Goal: Contribute content

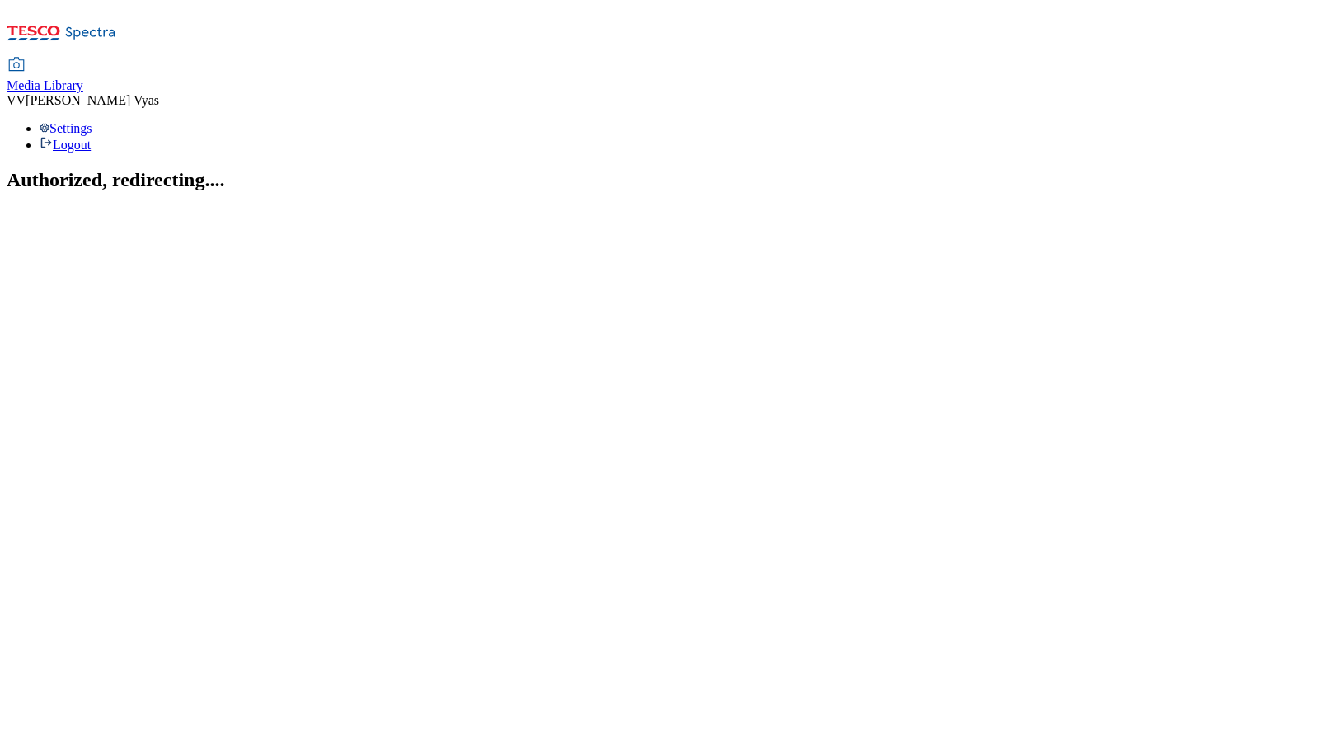
click at [83, 78] on span "Media Library" at bounding box center [45, 85] width 77 height 14
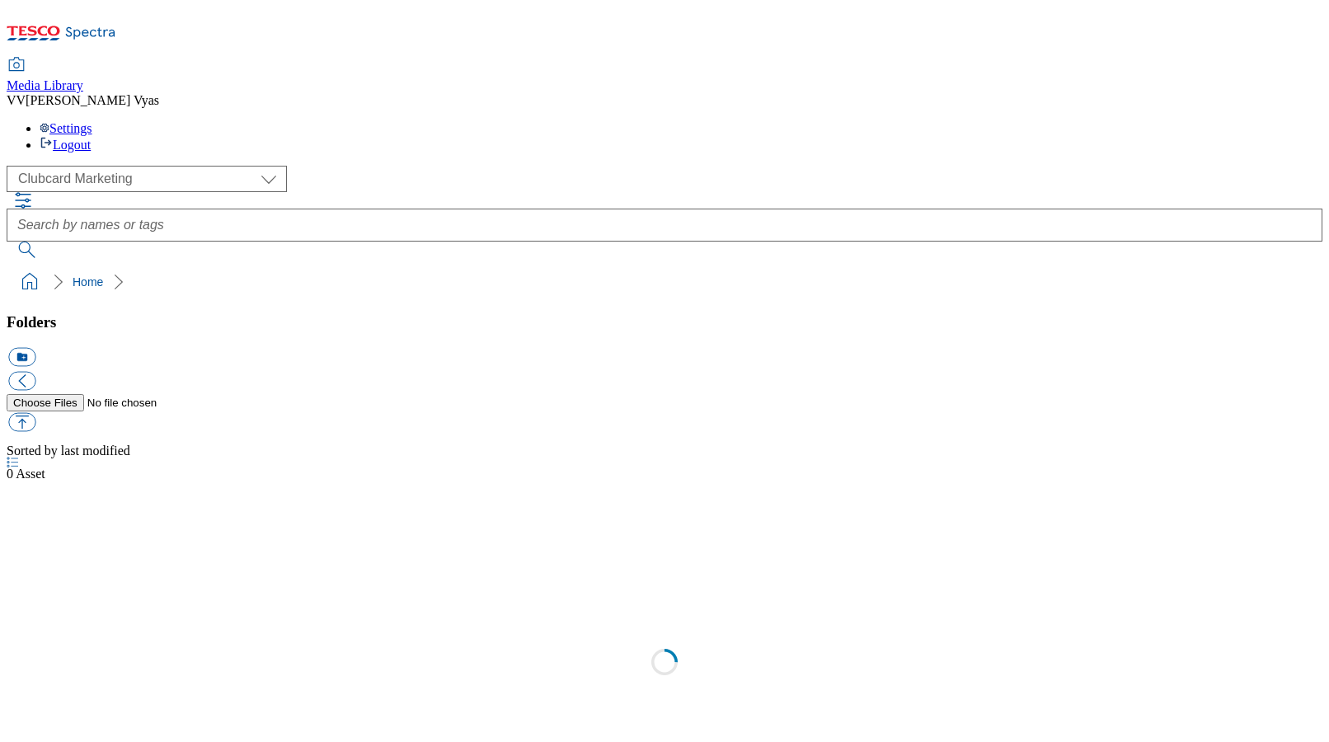
scroll to position [2, 0]
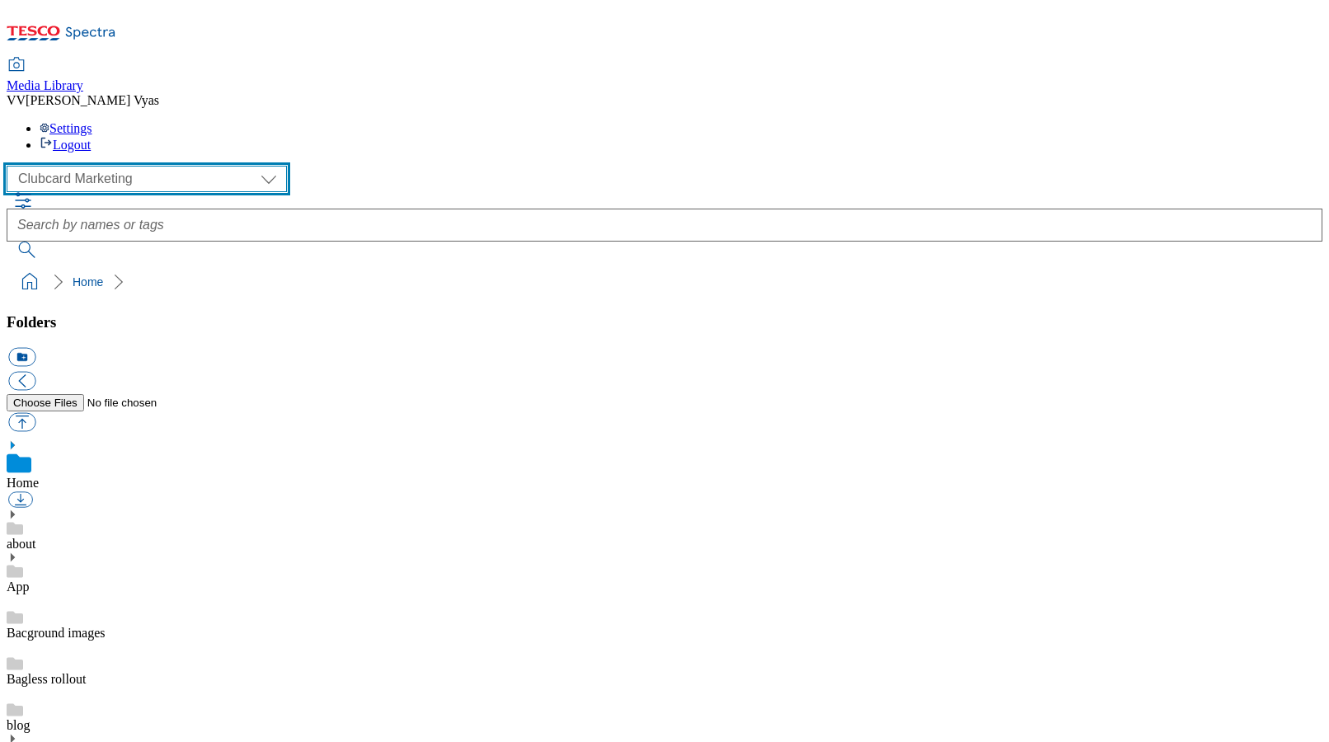
select select "flare-ghs-mktg"
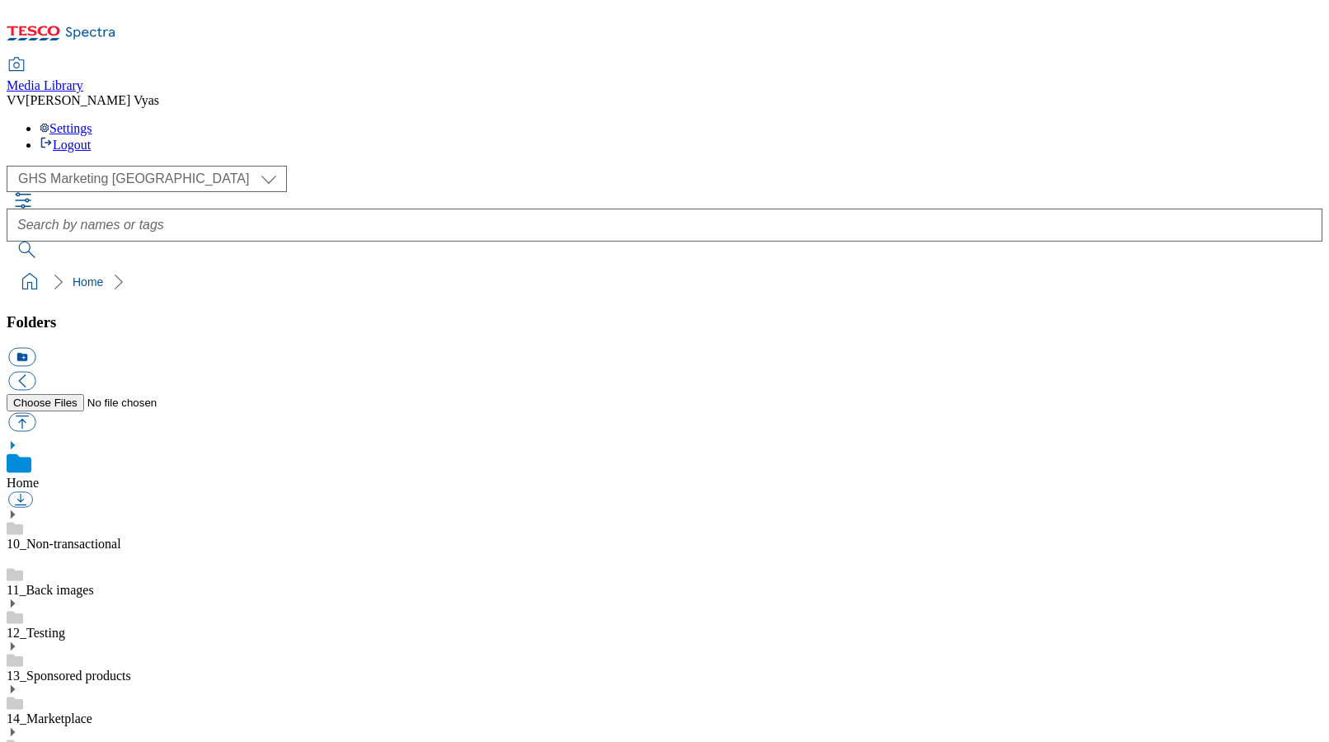
scroll to position [579, 0]
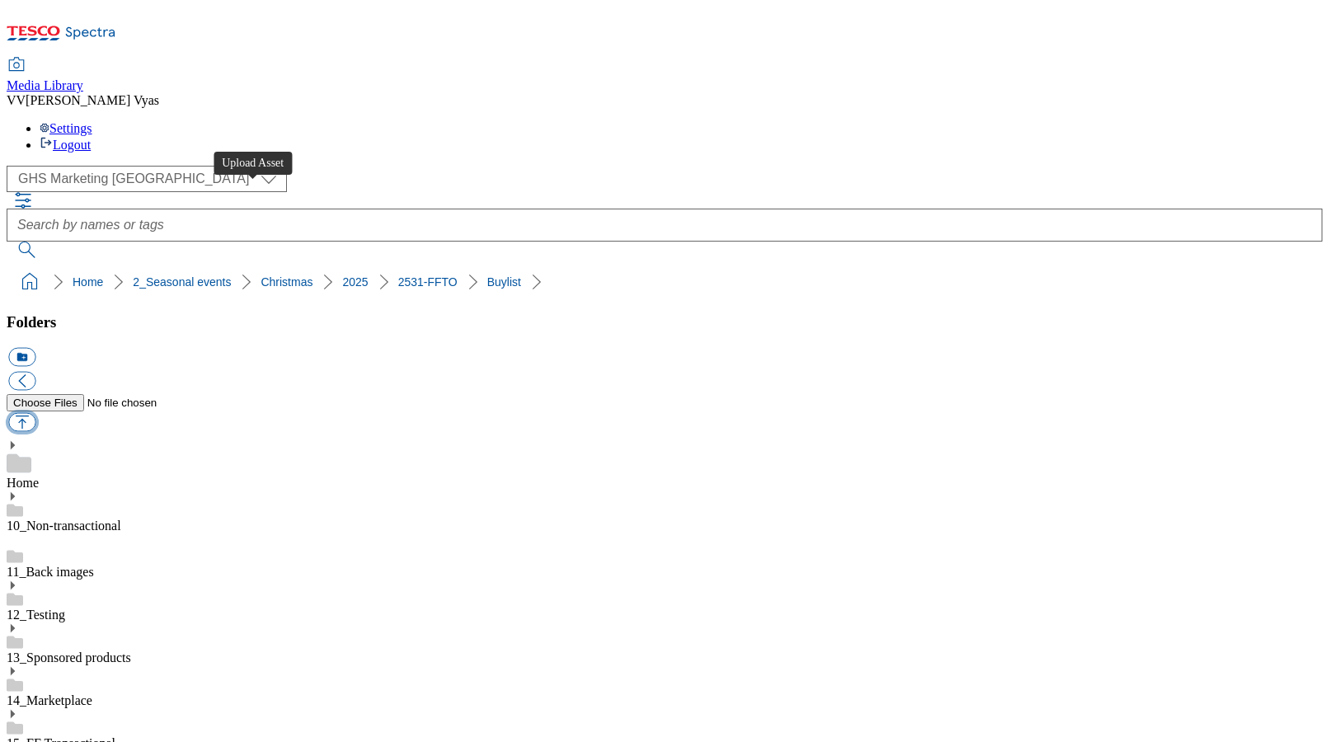
click at [35, 413] on button "button" at bounding box center [21, 422] width 27 height 19
type input "C:\fakepath\FFTO25-WF-465850-Header1390x392-Buylist Header.jpg"
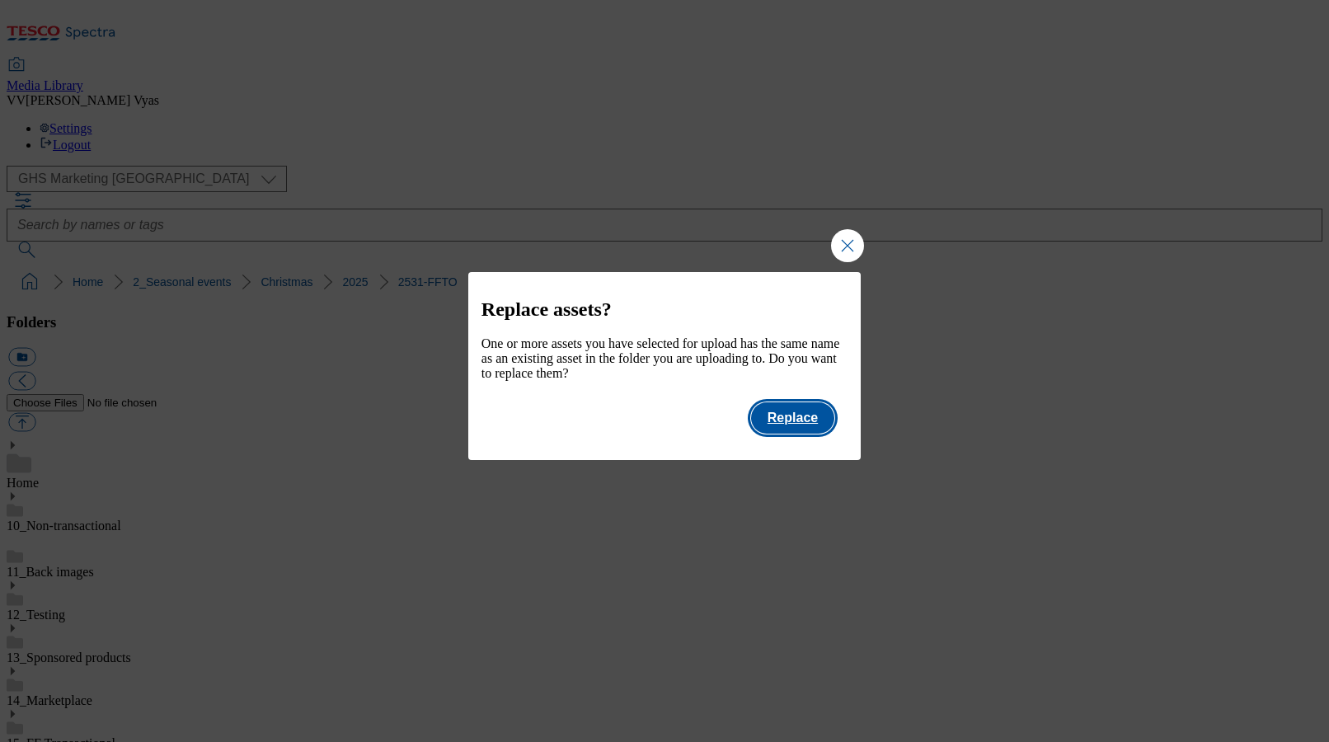
click at [809, 429] on button "Replace" at bounding box center [792, 417] width 83 height 31
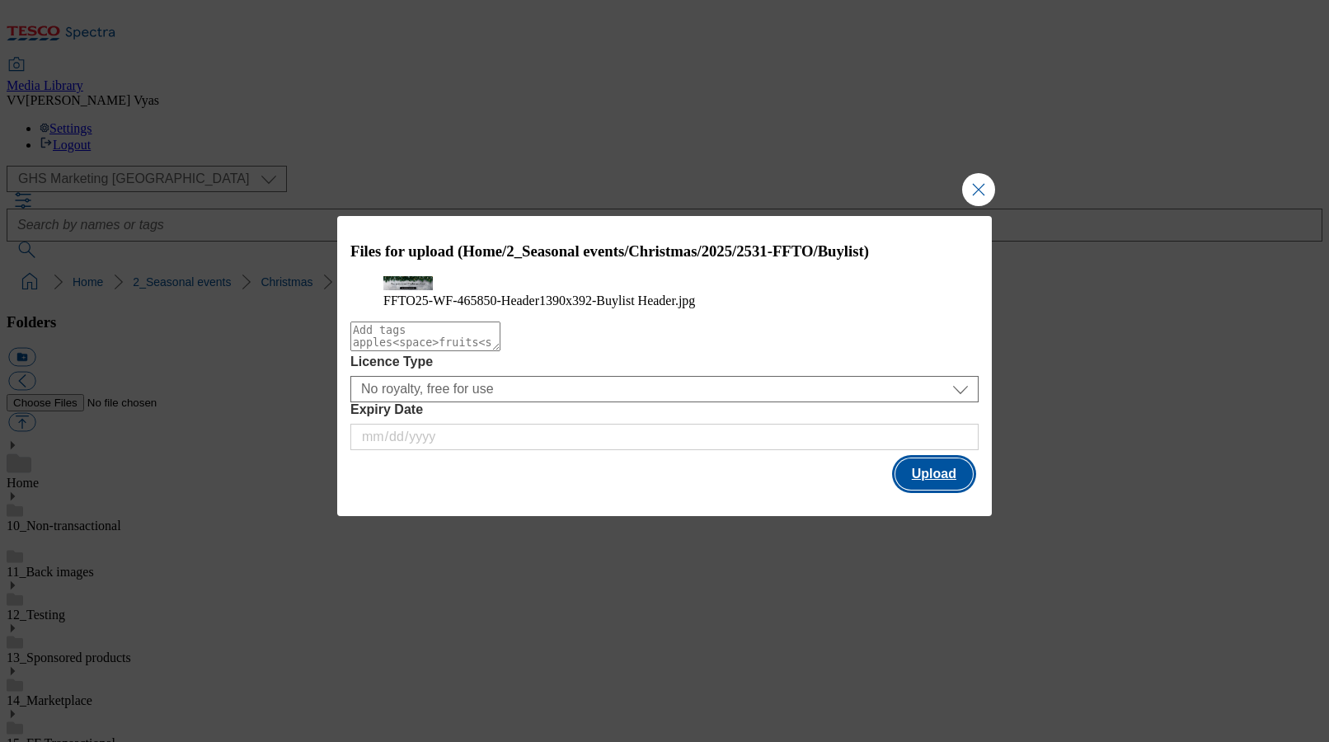
click at [931, 490] on button "Upload" at bounding box center [933, 473] width 77 height 31
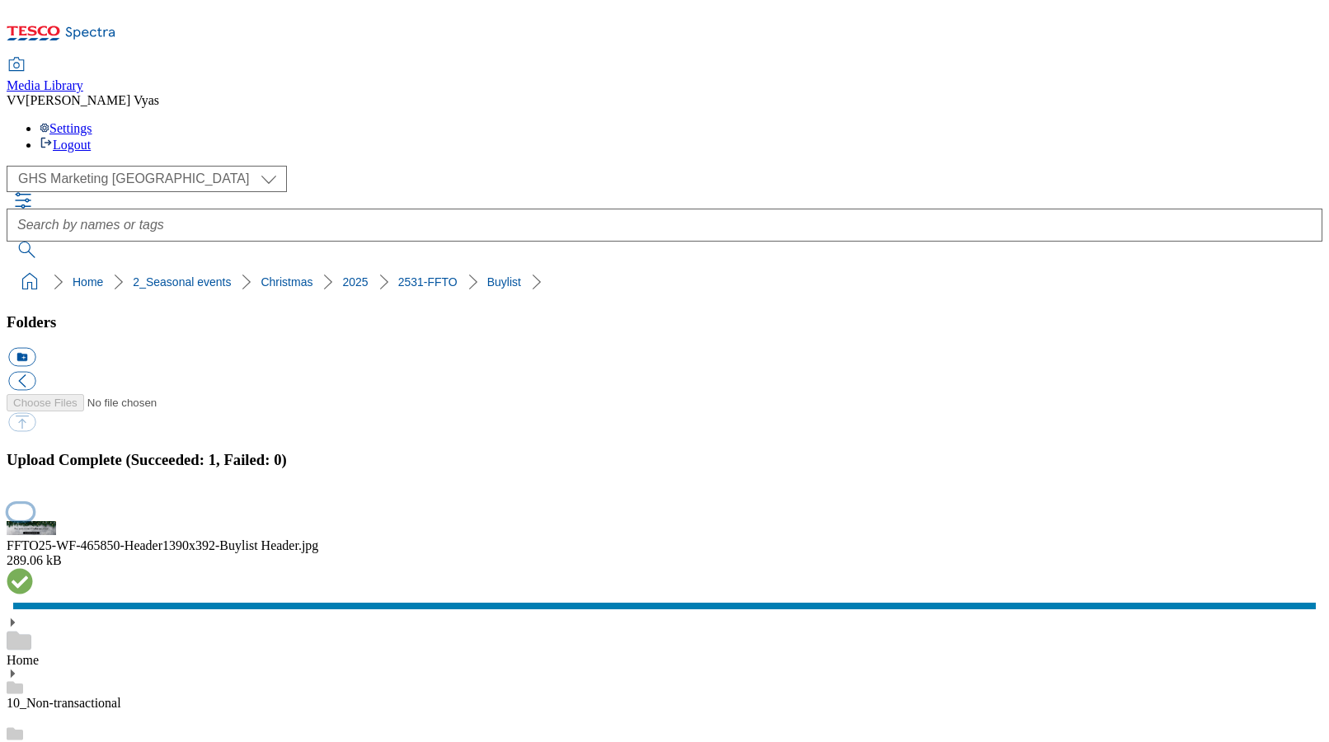
click at [33, 504] on button "button" at bounding box center [20, 512] width 25 height 16
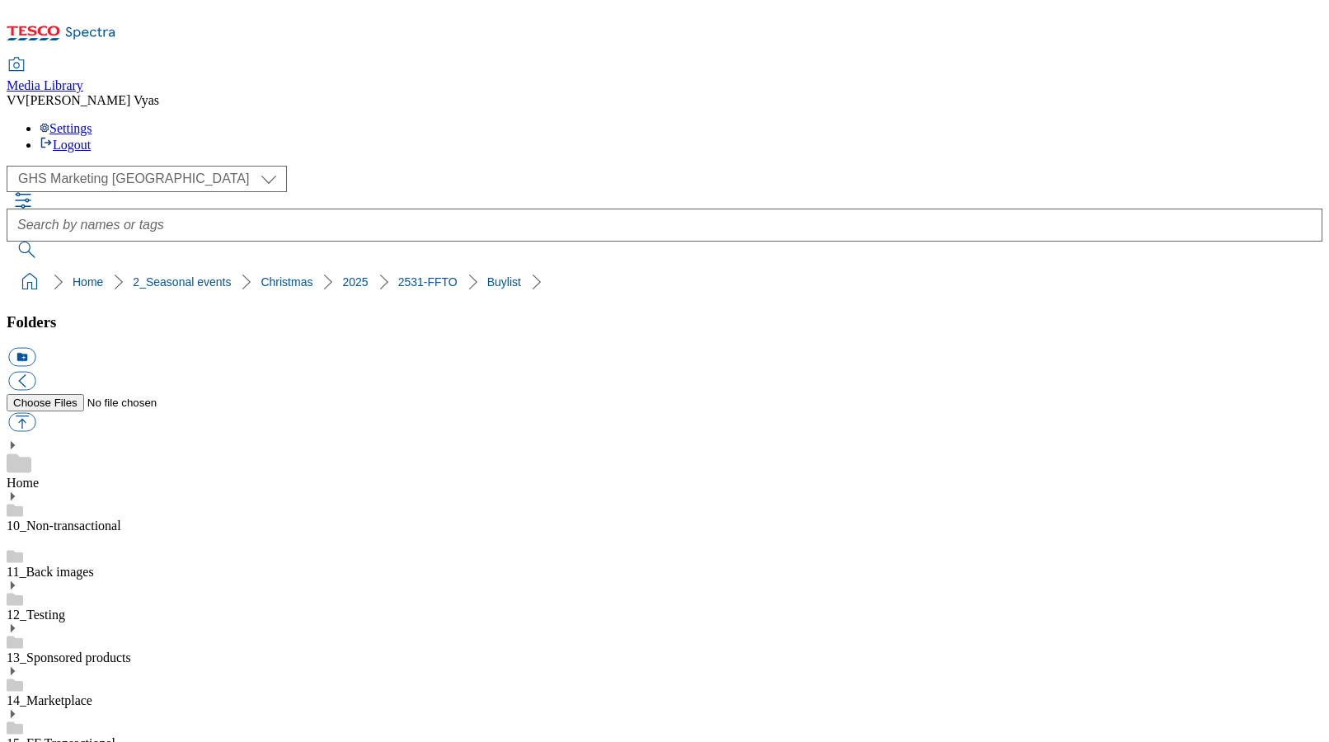
click at [35, 413] on button "button" at bounding box center [21, 422] width 27 height 19
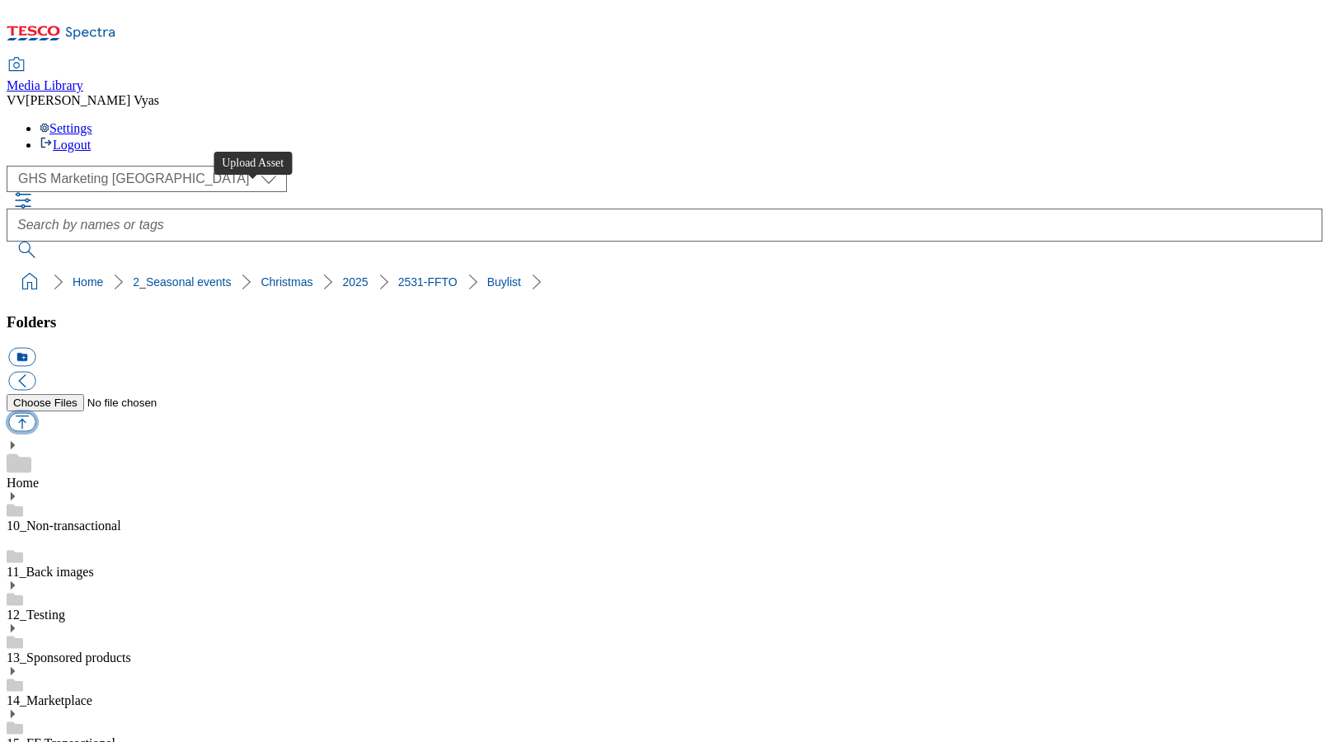
type input "C:\fakepath\FFTO25-WF-465850-Header1390x392-Buylist Header.jpg"
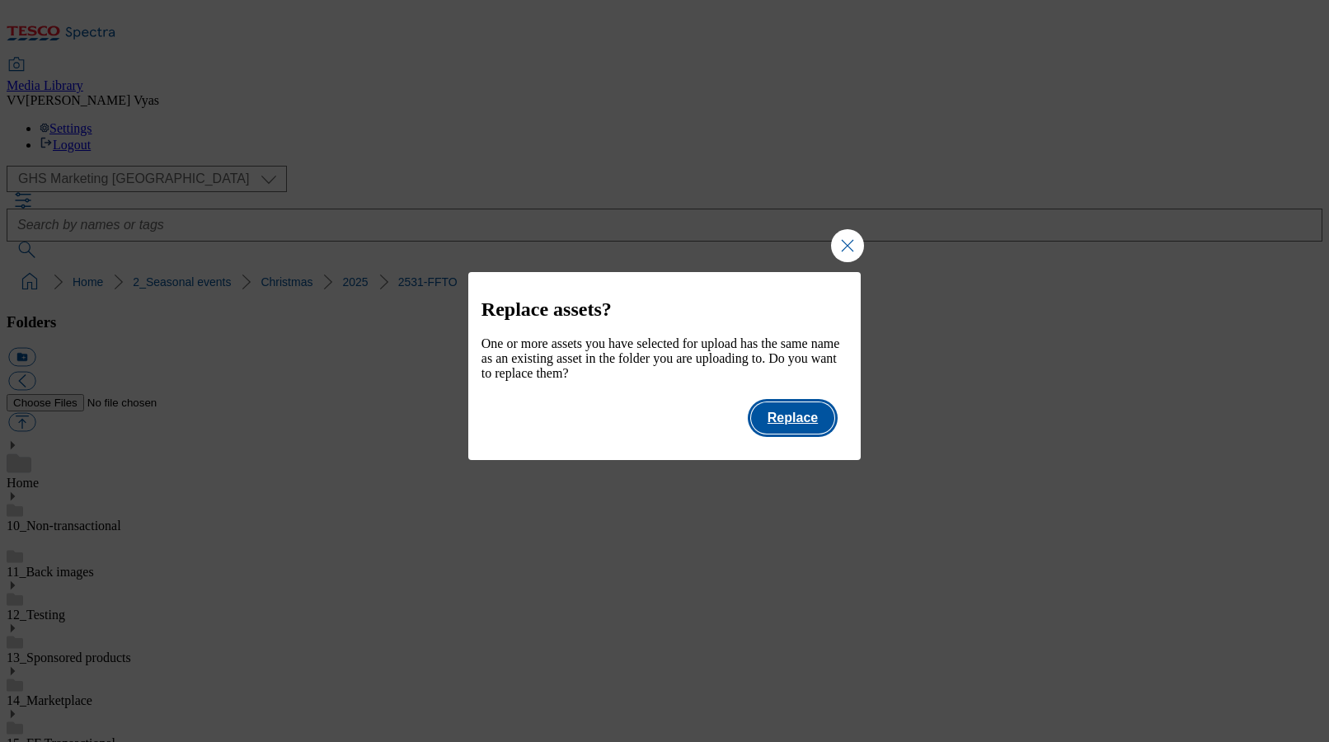
click at [808, 432] on button "Replace" at bounding box center [792, 417] width 83 height 31
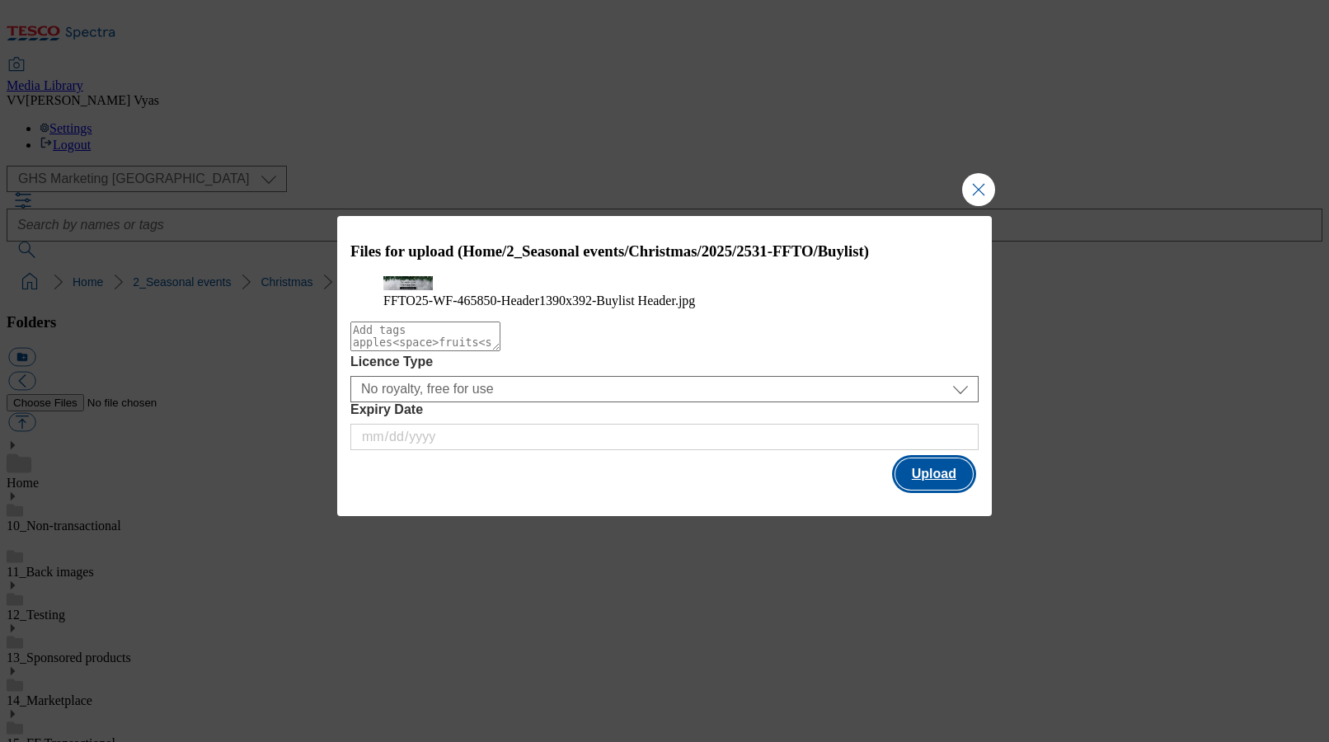
click at [928, 490] on button "Upload" at bounding box center [933, 473] width 77 height 31
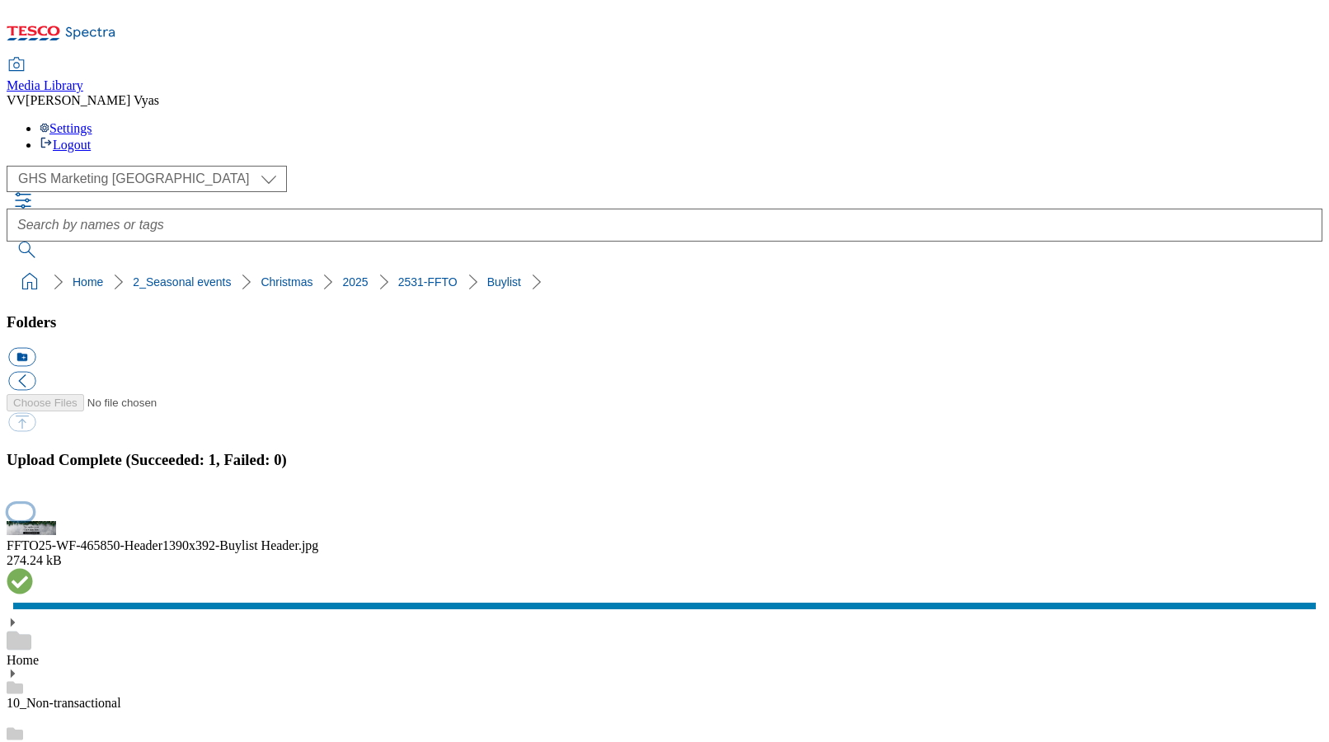
click at [33, 504] on button "button" at bounding box center [20, 512] width 25 height 16
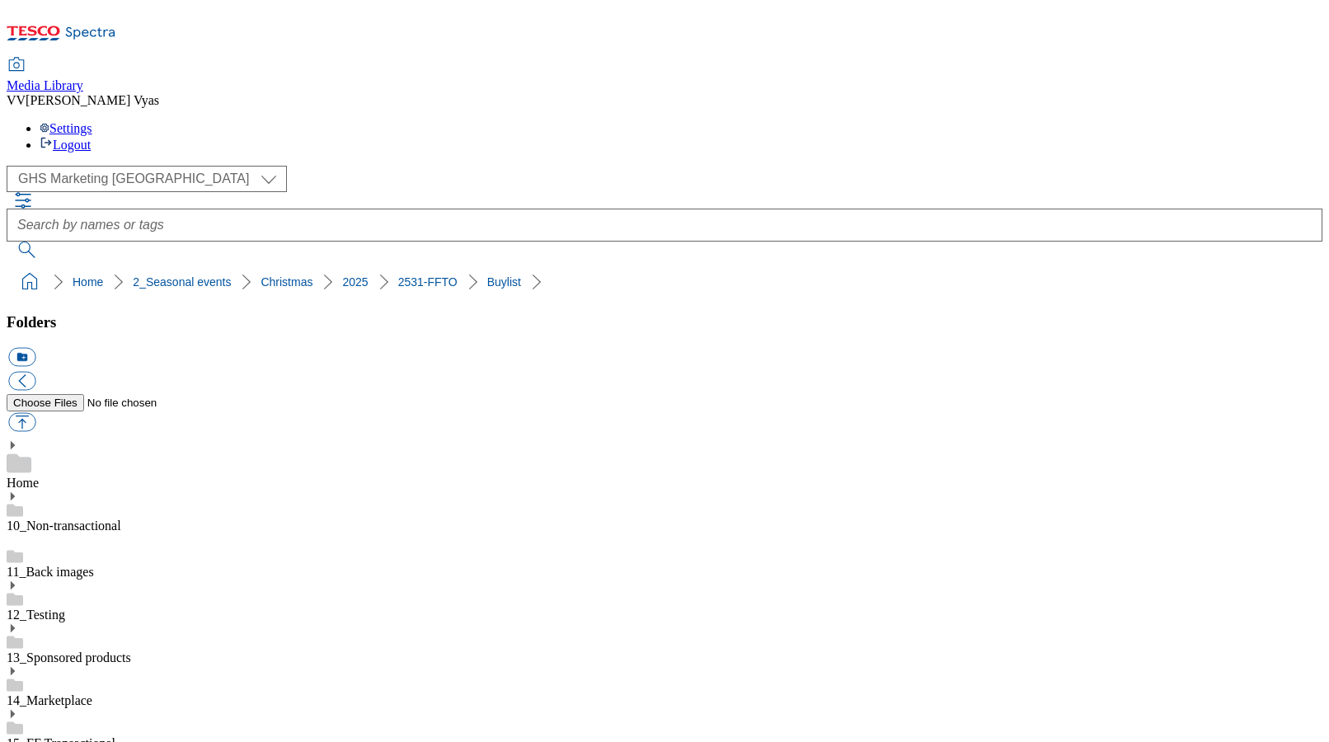
select select "flare-ghs-mktg"
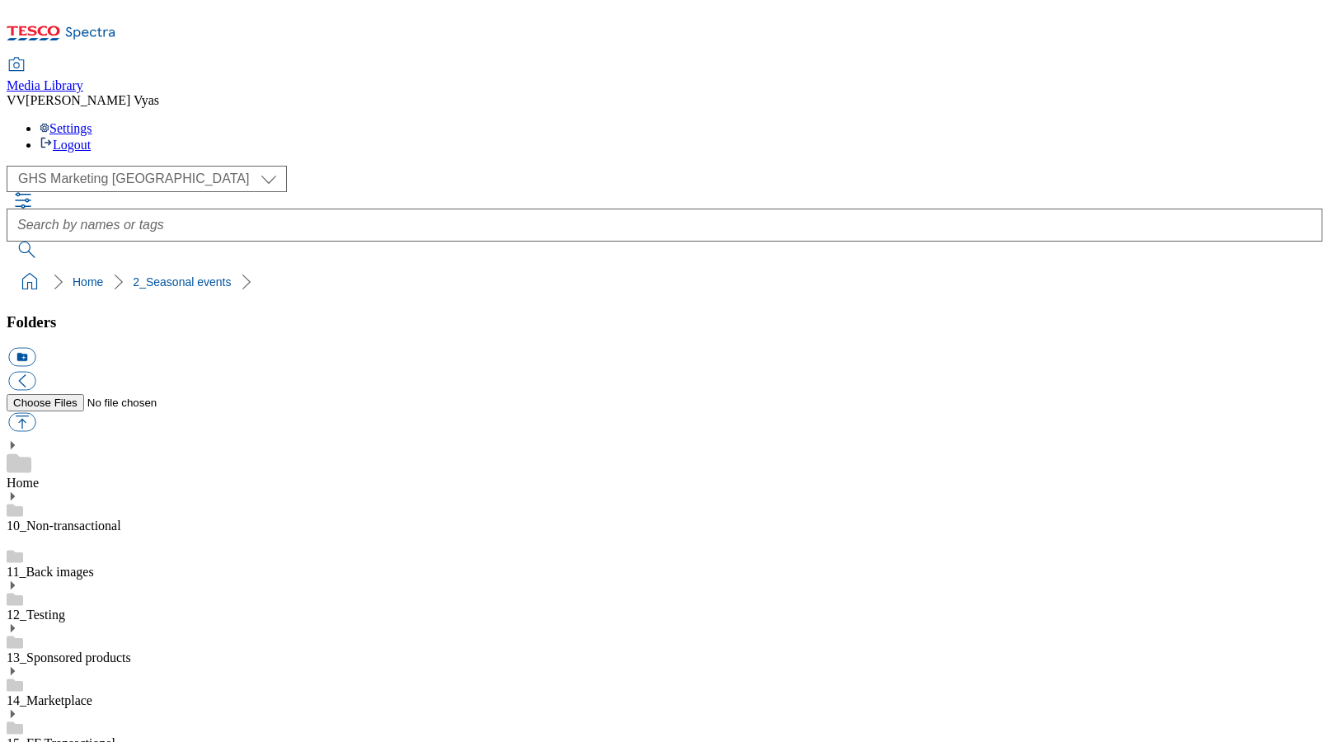
scroll to position [11, 0]
